Goal: Information Seeking & Learning: Learn about a topic

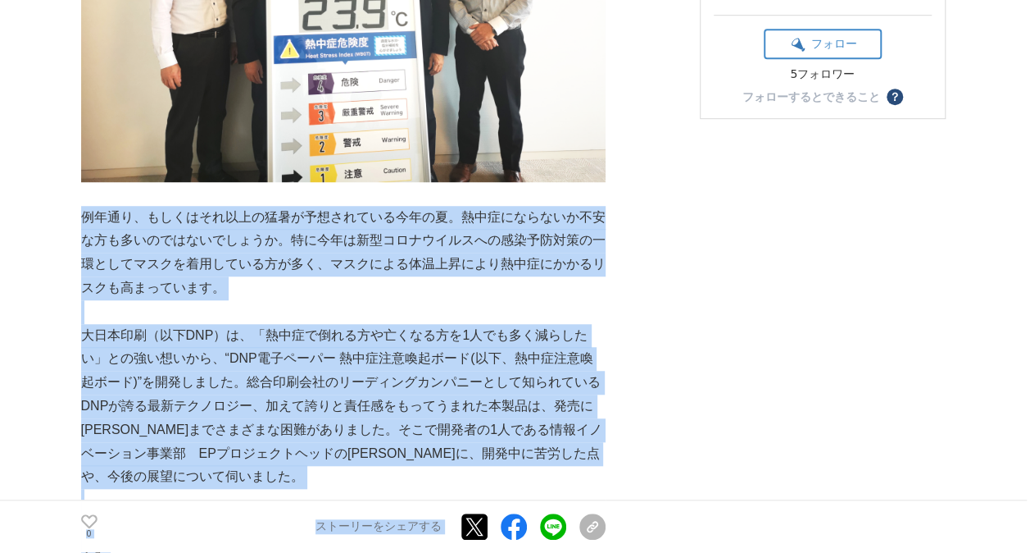
drag, startPoint x: 85, startPoint y: 211, endPoint x: 638, endPoint y: 392, distance: 581.2
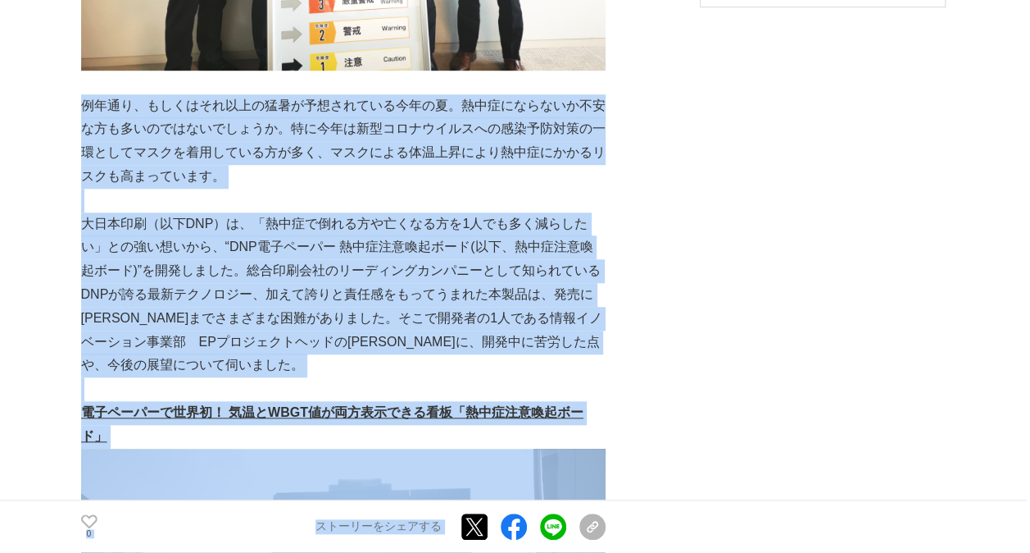
scroll to position [656, 0]
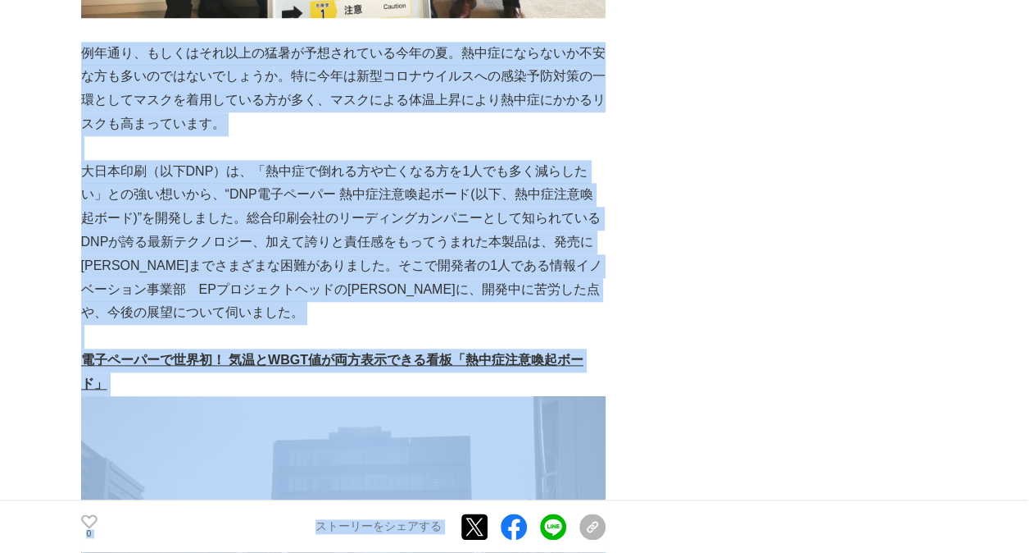
click at [407, 313] on p "大日本印刷（以下DNP）は、「熱中症で倒れる方や亡くなる方を1人でも多く減らしたい」との強い想いから、“DNP電子ペーパー 熱中症注意喚起ボード(以下、熱中症…" at bounding box center [343, 243] width 525 height 166
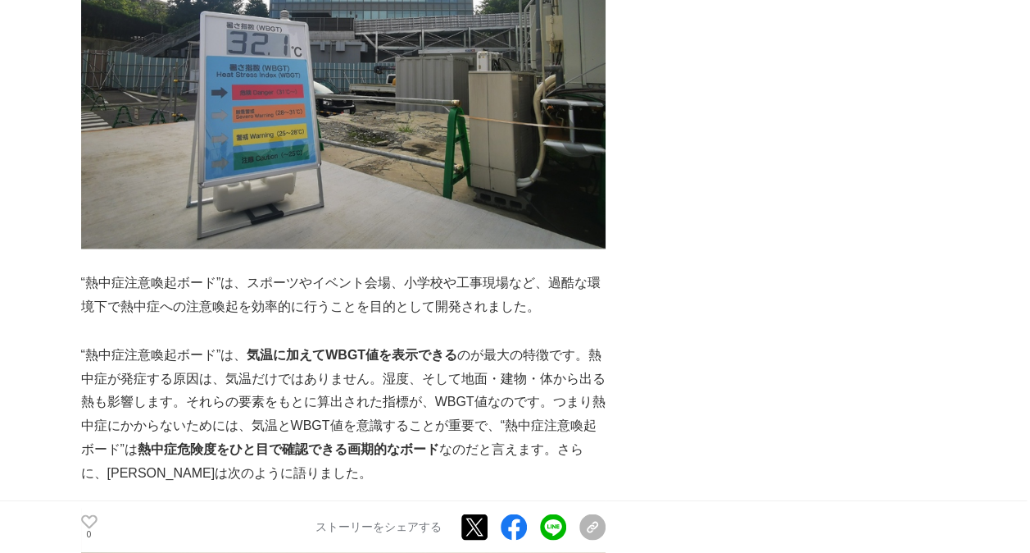
scroll to position [1230, 0]
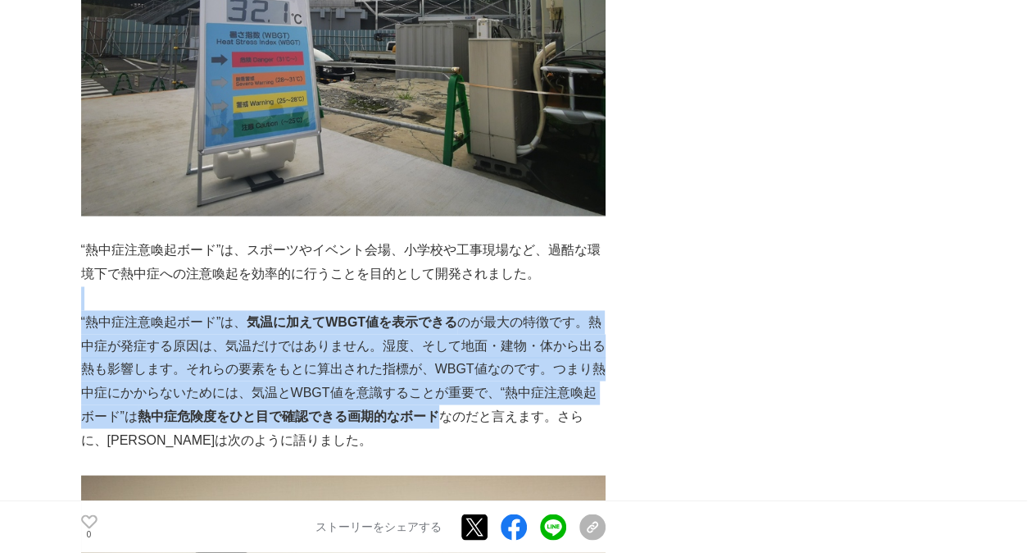
drag, startPoint x: 197, startPoint y: 280, endPoint x: 439, endPoint y: 388, distance: 265.4
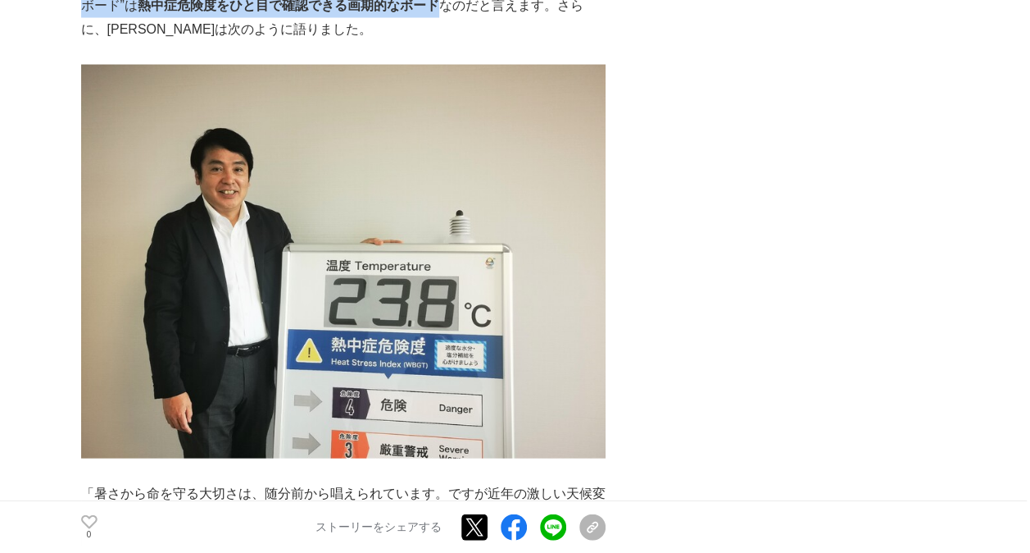
scroll to position [1885, 0]
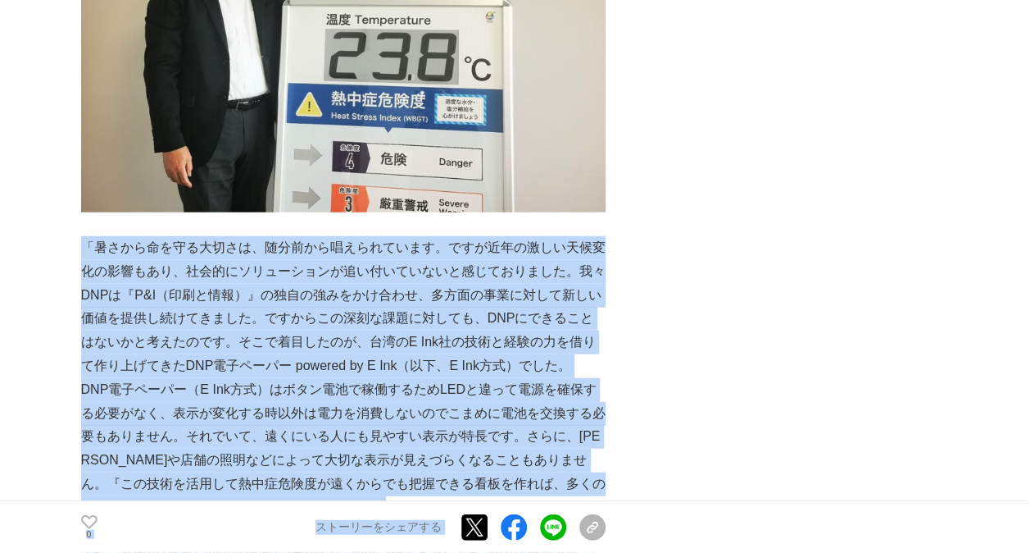
drag, startPoint x: 85, startPoint y: 234, endPoint x: 608, endPoint y: 402, distance: 549.1
drag, startPoint x: 608, startPoint y: 402, endPoint x: 469, endPoint y: 348, distance: 149.5
click at [469, 348] on p "「暑さから命を守る大切さは、随分前から唱えられています。ですが近年の激しい天候変化の影響もあり、社会的にソリューションが追い付いていないと感じておりました。我…" at bounding box center [343, 307] width 525 height 142
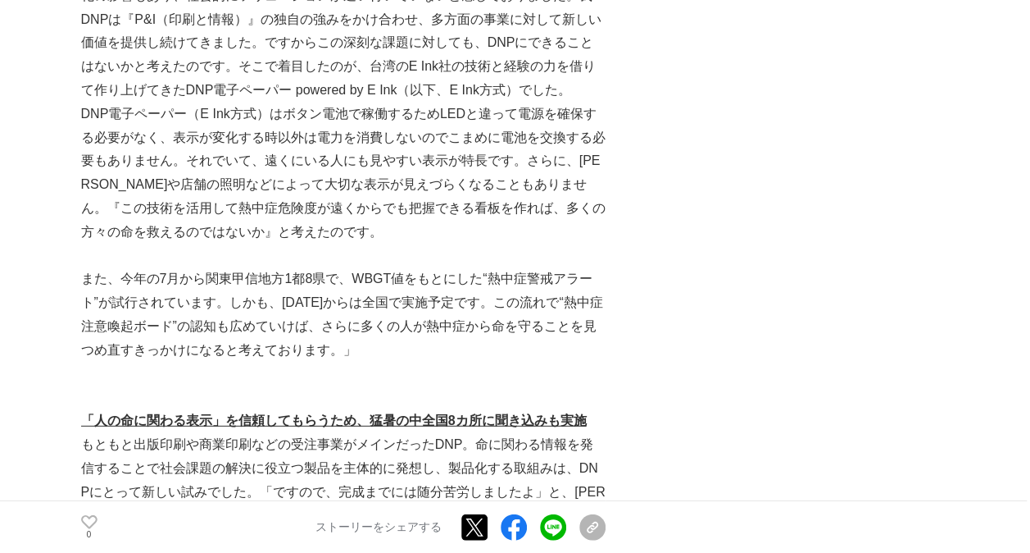
scroll to position [2213, 0]
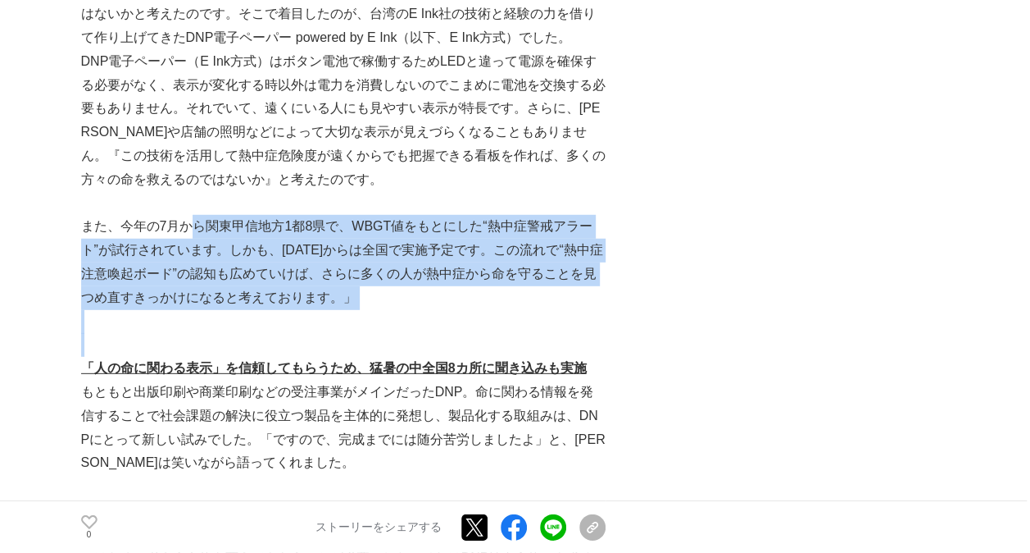
drag, startPoint x: 198, startPoint y: 203, endPoint x: 562, endPoint y: 316, distance: 380.9
click at [562, 316] on div "例年通り、もしくはそれ以上の猛暑が予想されている今年の夏。熱中症にならないか不安な方も多いのではないでしょうか。特に今年は新型コロナウイルスへの感染予防対策の…" at bounding box center [343, 348] width 525 height 4594
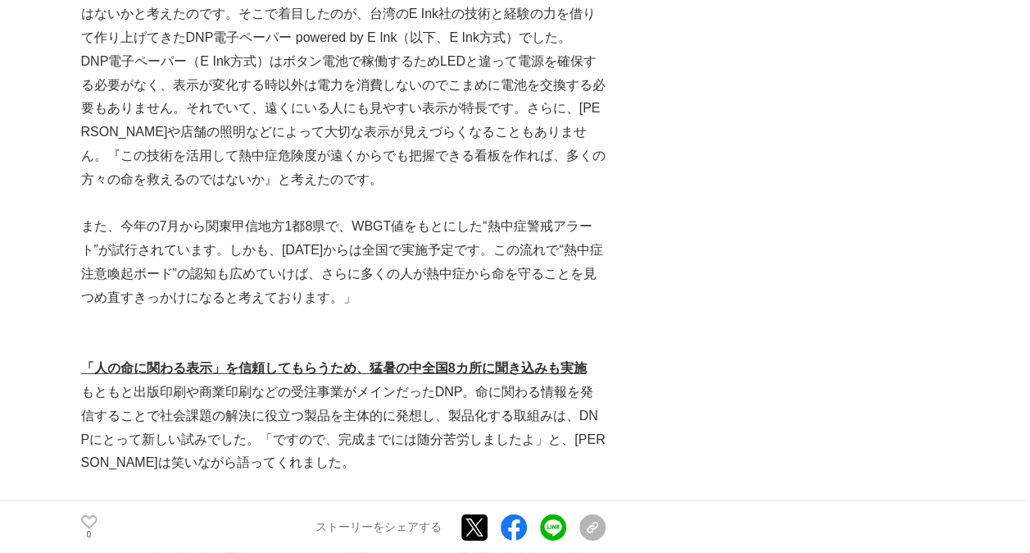
drag, startPoint x: 562, startPoint y: 316, endPoint x: 348, endPoint y: 457, distance: 256.9
click at [348, 475] on p at bounding box center [343, 487] width 525 height 24
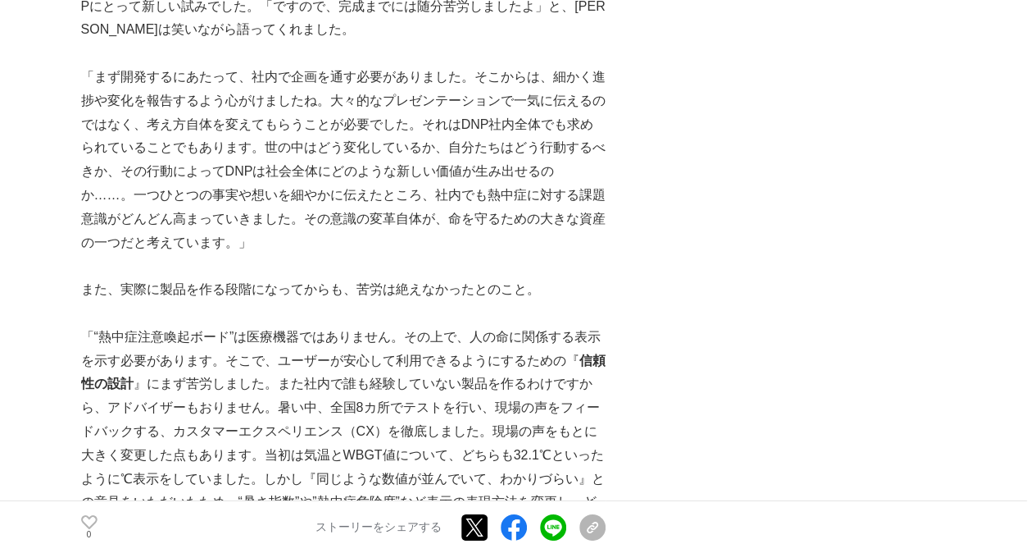
scroll to position [2705, 0]
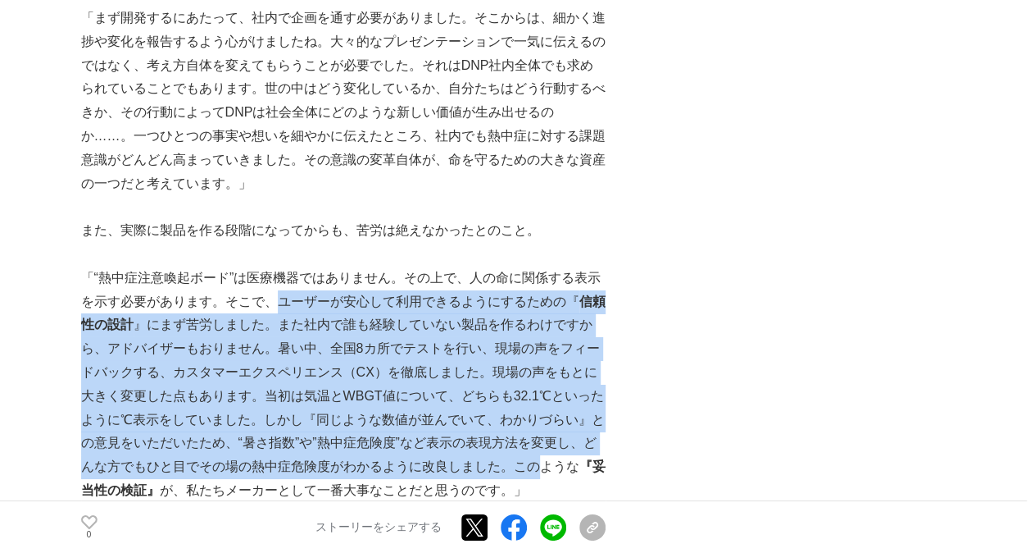
drag, startPoint x: 273, startPoint y: 281, endPoint x: 559, endPoint y: 439, distance: 326.9
click at [558, 440] on p "「“熱中症注意喚起ボード”は医療機器ではありません。その上で、人の命に関係する表示を示す必要があります。そこで、ユーザーが安心して利用できるようにするための『…" at bounding box center [343, 384] width 525 height 236
drag, startPoint x: 559, startPoint y: 439, endPoint x: 374, endPoint y: 425, distance: 185.9
click at [374, 425] on p "「“熱中症注意喚起ボード”は医療機器ではありません。その上で、人の命に関係する表示を示す必要があります。そこで、ユーザーが安心して利用できるようにするための『…" at bounding box center [343, 384] width 525 height 236
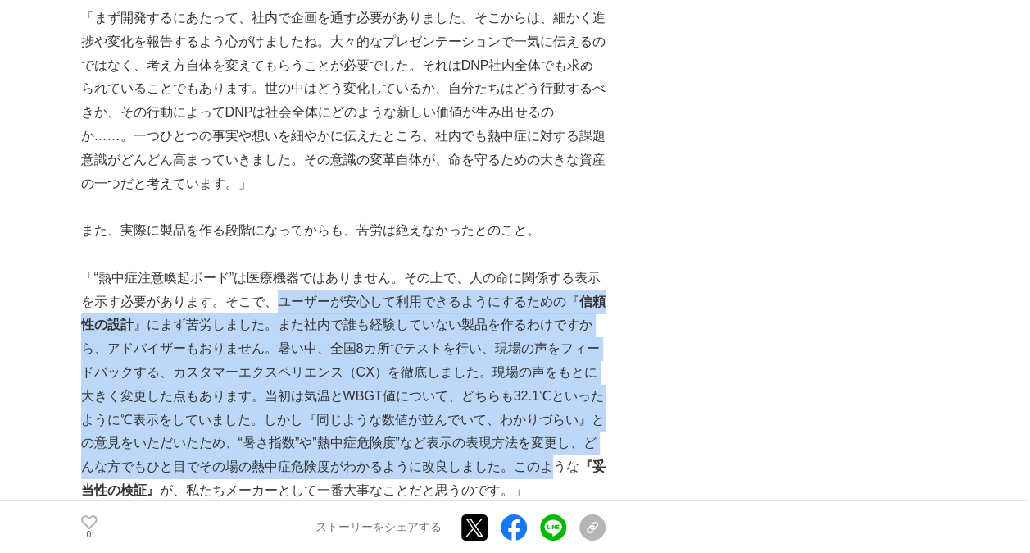
drag, startPoint x: 374, startPoint y: 425, endPoint x: 330, endPoint y: 402, distance: 49.9
click at [330, 402] on p "「“熱中症注意喚起ボード”は医療機器ではありません。その上で、人の命に関係する表示を示す必要があります。そこで、ユーザーが安心して利用できるようにするための『…" at bounding box center [343, 384] width 525 height 236
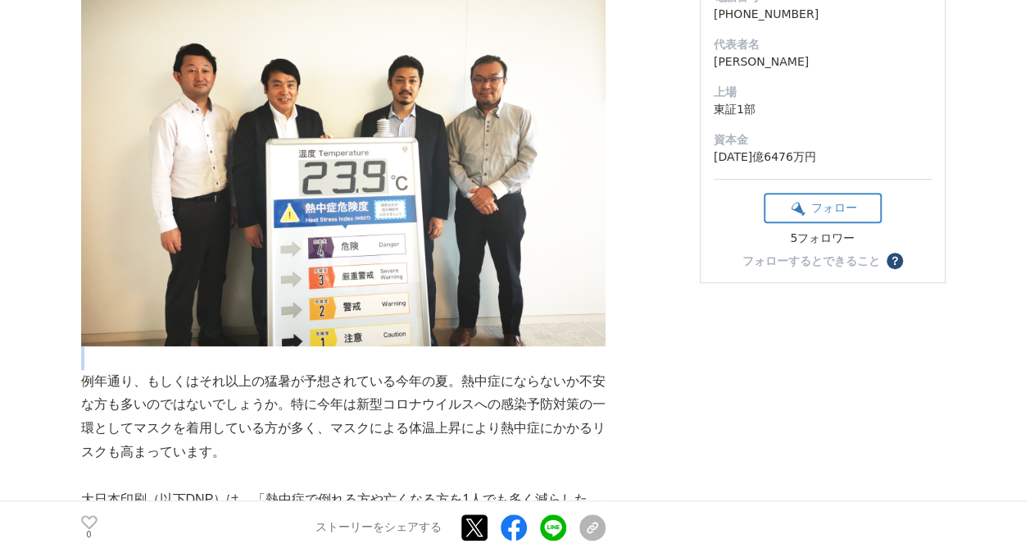
scroll to position [0, 0]
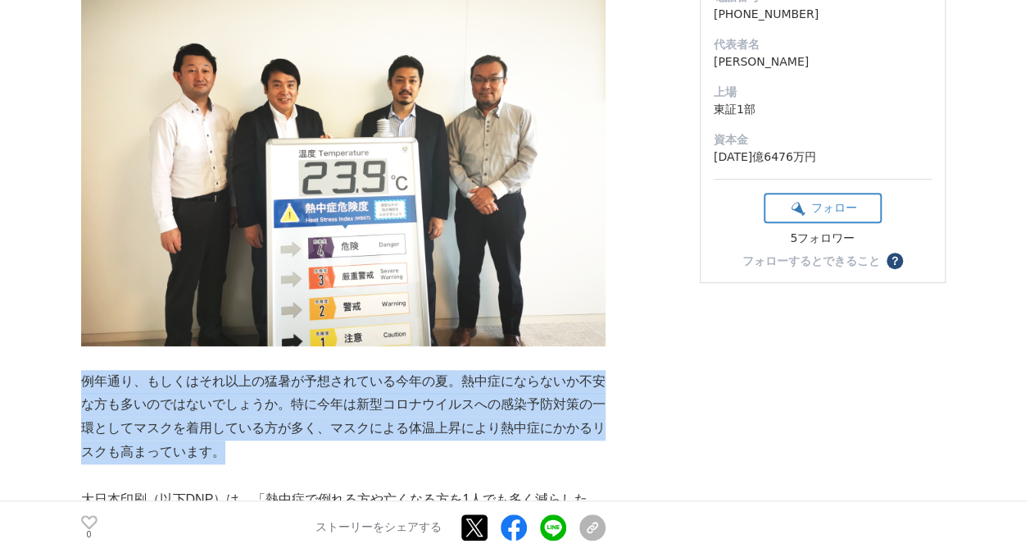
drag, startPoint x: 86, startPoint y: 372, endPoint x: 326, endPoint y: 444, distance: 250.8
click at [326, 444] on p "例年通り、もしくはそれ以上の猛暑が予想されている今年の夏。熱中症にならないか不安な方も多いのではないでしょうか。特に今年は新型コロナウイルスへの感染予防対策の…" at bounding box center [343, 417] width 525 height 94
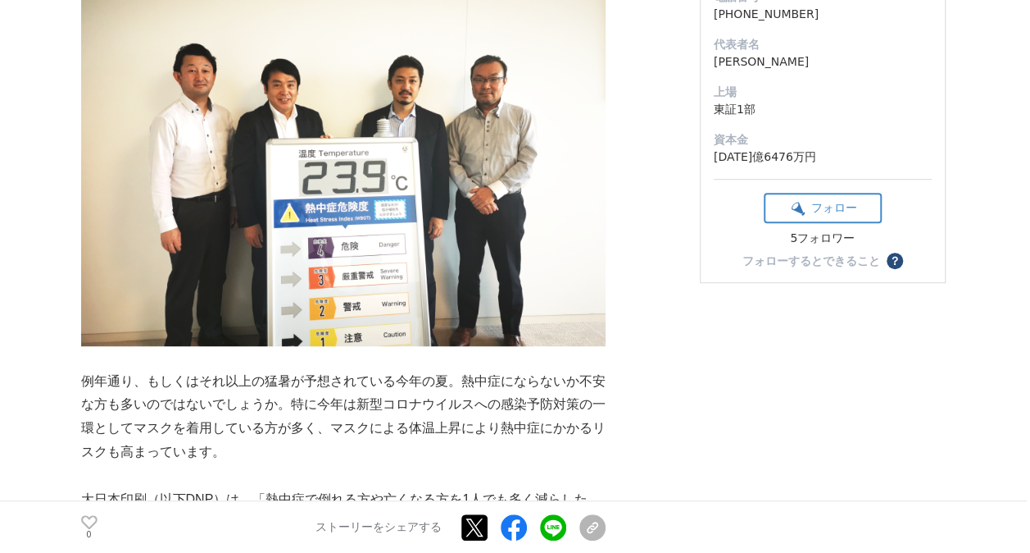
drag, startPoint x: 326, startPoint y: 444, endPoint x: 448, endPoint y: 469, distance: 124.6
click at [448, 469] on p at bounding box center [343, 476] width 525 height 24
click at [550, 552] on div "0 いいね！する ストーリーをシェアする Xでポストする Facebookでシェアする LINEでシェアする リンクをコピー" at bounding box center [343, 526] width 525 height 52
